Goal: Information Seeking & Learning: Understand process/instructions

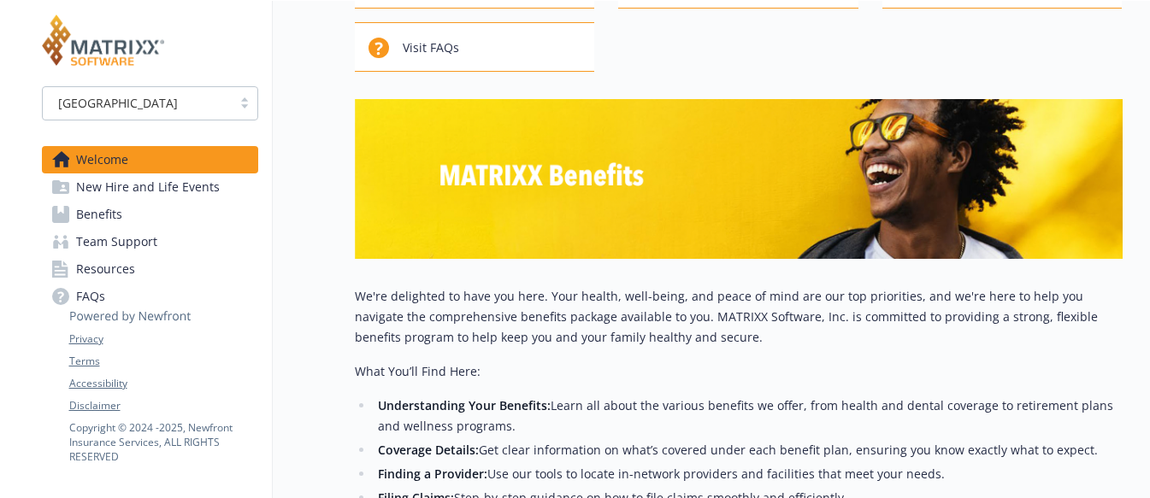
scroll to position [171, 0]
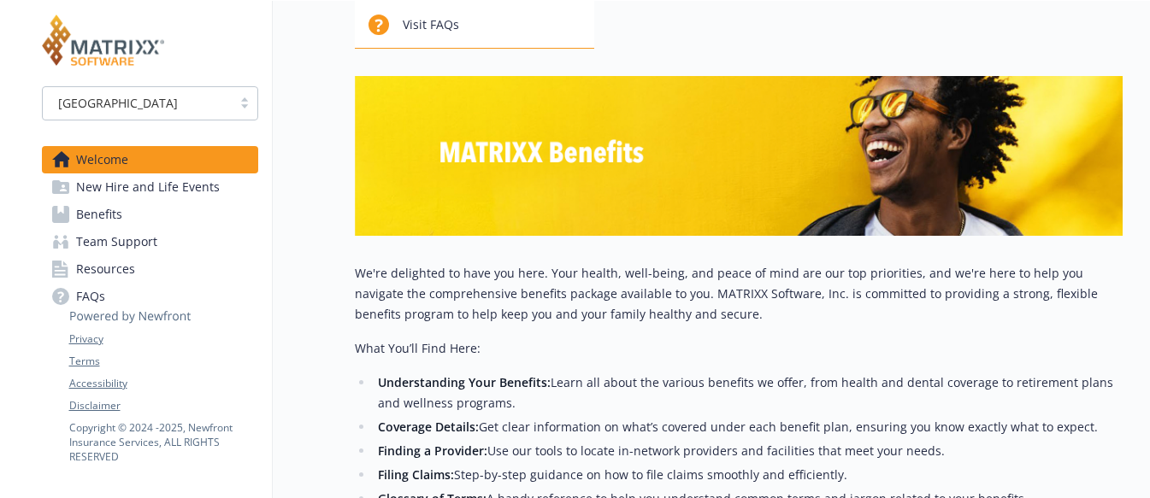
click at [422, 448] on strong "Finding a Provider:" at bounding box center [432, 451] width 109 height 16
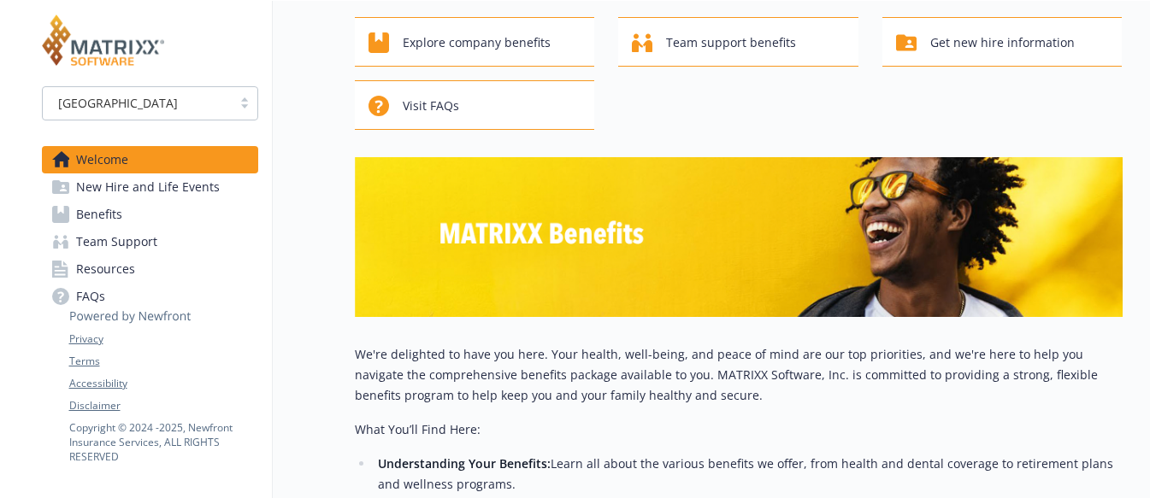
scroll to position [0, 0]
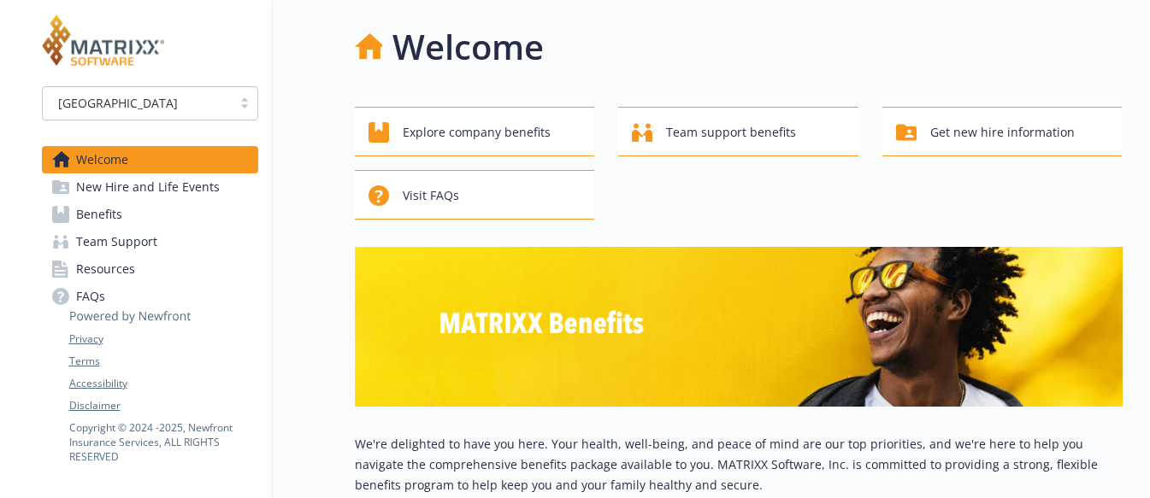
click at [410, 460] on p "We're delighted to have you here. Your health, well-being, and peace of mind ar…" at bounding box center [739, 465] width 768 height 62
